Goal: Find specific fact: Find specific fact

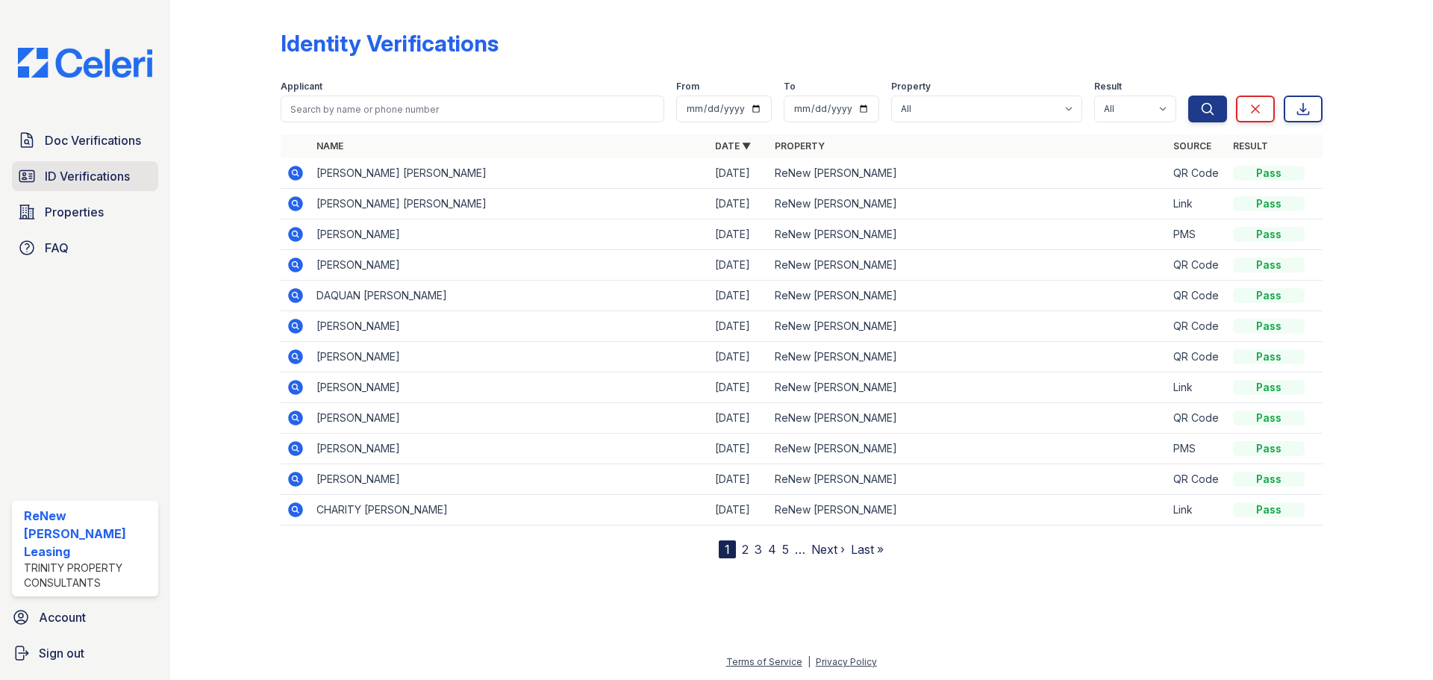
click at [92, 175] on span "ID Verifications" at bounding box center [87, 176] width 85 height 18
click at [87, 178] on span "ID Verifications" at bounding box center [87, 176] width 85 height 18
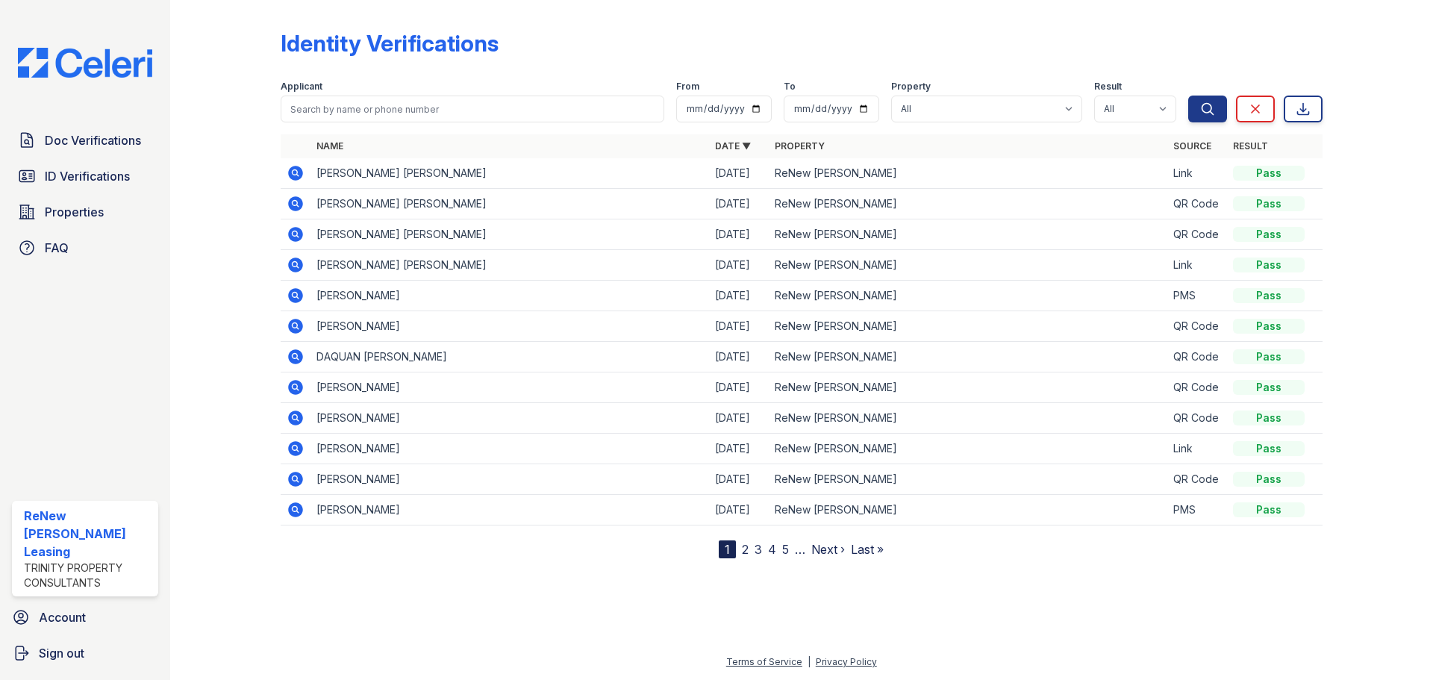
click at [296, 202] on icon at bounding box center [296, 204] width 18 height 18
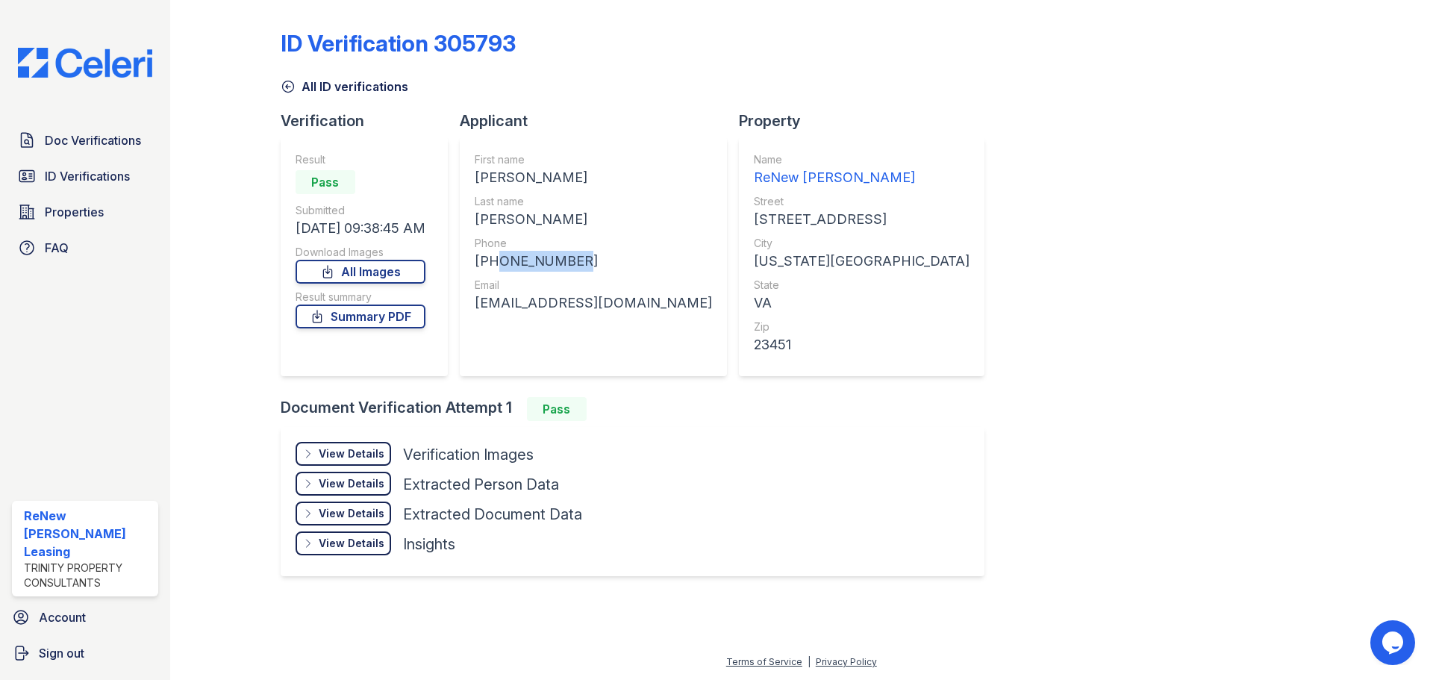
drag, startPoint x: 493, startPoint y: 259, endPoint x: 575, endPoint y: 260, distance: 81.4
click at [575, 260] on div "+17577733720" at bounding box center [593, 261] width 237 height 21
copy div "7577733720"
drag, startPoint x: 475, startPoint y: 303, endPoint x: 670, endPoint y: 307, distance: 194.1
click at [670, 307] on div "First name ISABELLA JOLIE Last name DUPRE Phone +17577733720 Email isabellajoli…" at bounding box center [593, 256] width 267 height 239
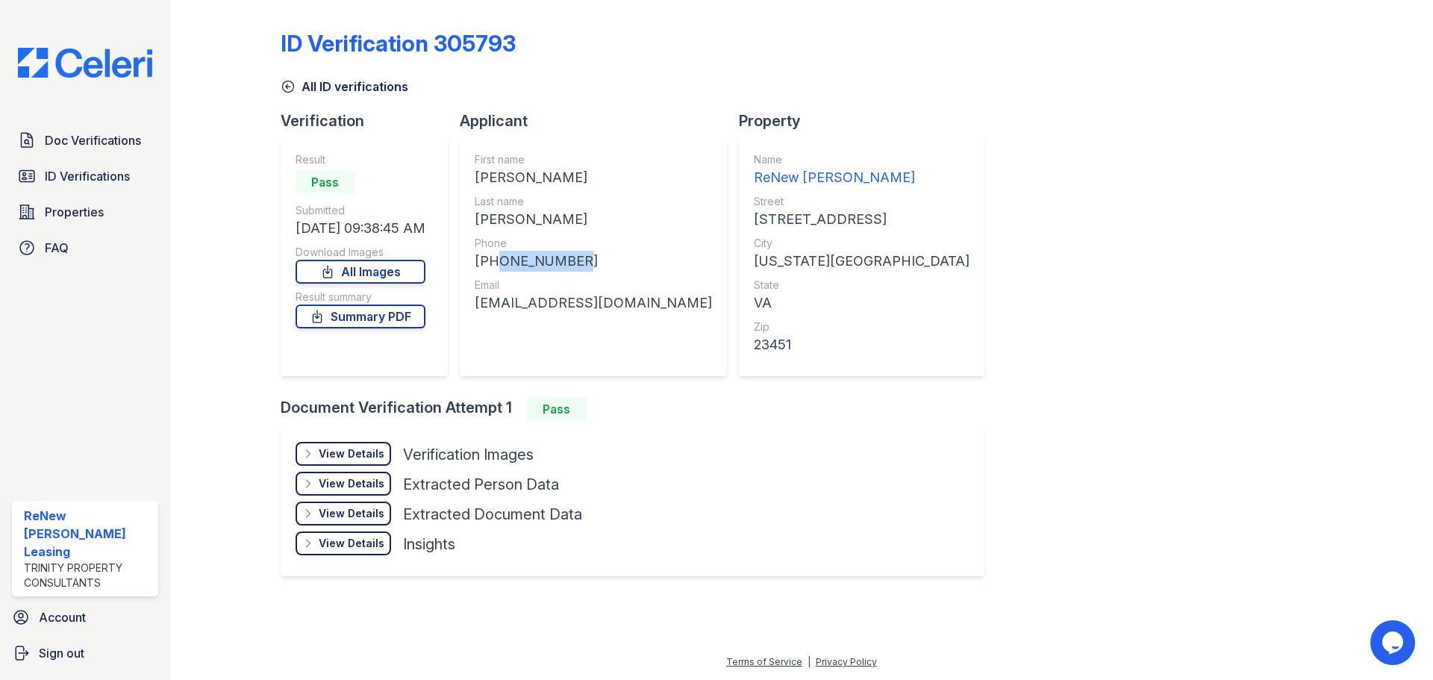
copy div "isabellajoliedupre@gmail.com"
